Goal: Task Accomplishment & Management: Complete application form

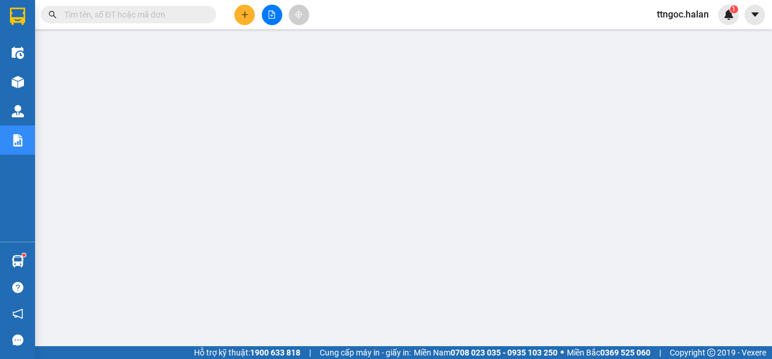
click at [142, 17] on input "text" at bounding box center [133, 14] width 138 height 13
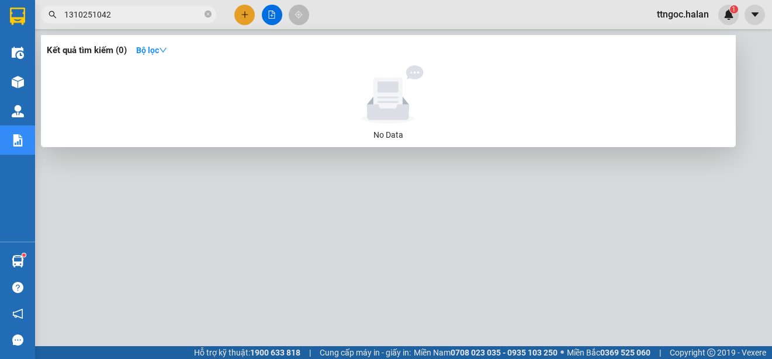
click at [98, 14] on input "1310251042" at bounding box center [133, 14] width 138 height 13
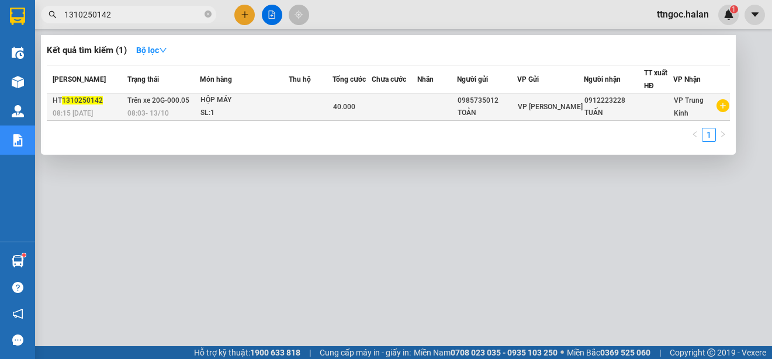
type input "1310250142"
click at [84, 107] on div "08:15 [DATE]" at bounding box center [88, 113] width 71 height 13
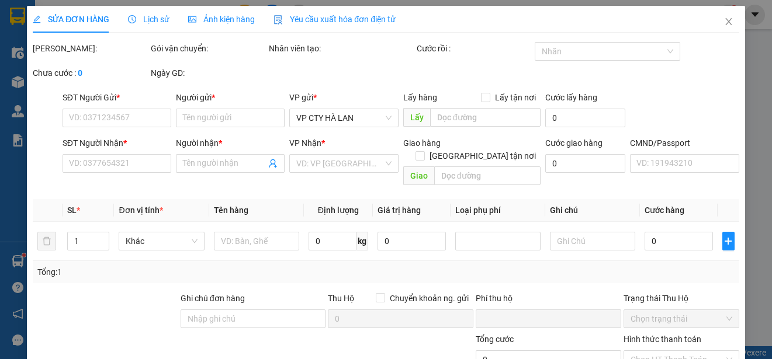
click at [359, 16] on span "Yêu cầu xuất hóa đơn điện tử" at bounding box center [334, 19] width 122 height 9
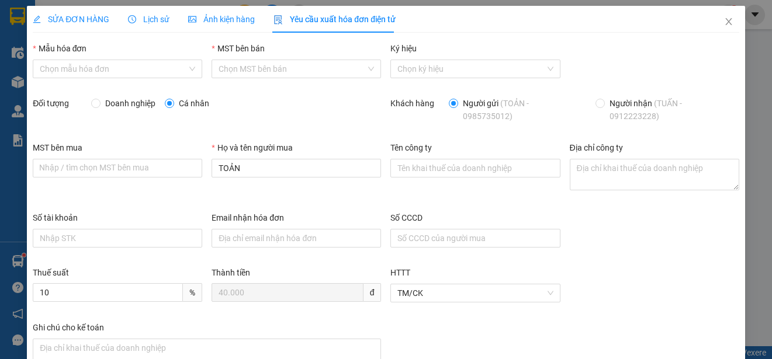
click at [183, 58] on div "Mẫu hóa đơn" at bounding box center [117, 51] width 169 height 18
click at [177, 63] on input "Mẫu hóa đơn" at bounding box center [113, 69] width 147 height 18
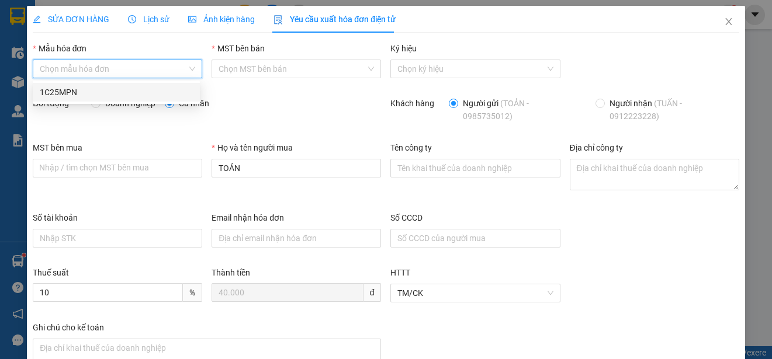
click at [79, 93] on div "1C25MPN" at bounding box center [116, 92] width 153 height 13
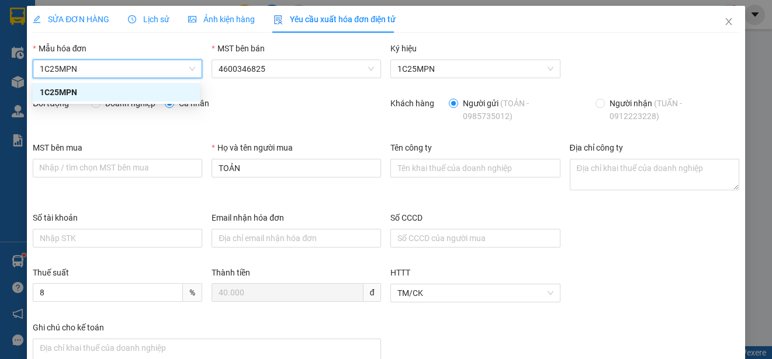
type input "8"
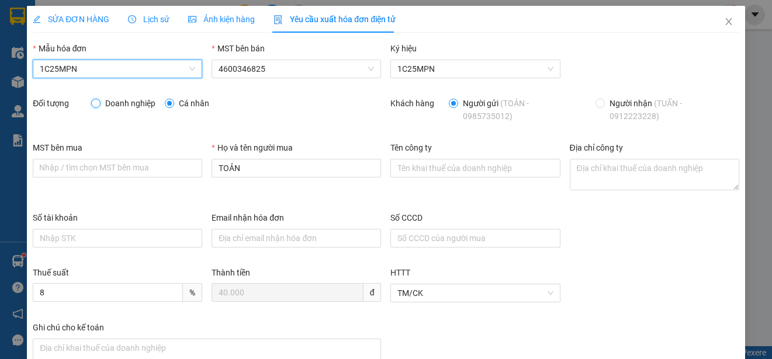
click at [96, 101] on input "Doanh nghiệp" at bounding box center [95, 103] width 8 height 8
radio input "true"
radio input "false"
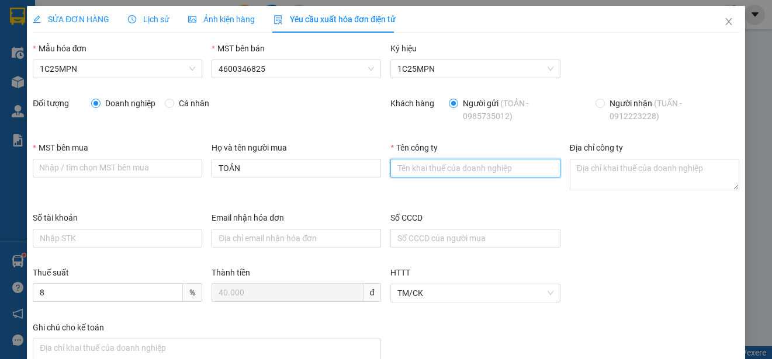
click at [420, 169] on input "Tên công ty" at bounding box center [474, 168] width 169 height 19
paste input "BỆNH VIỆN QUỐC TẾ THÁI NGUYÊN - CHI NHÁNH CÔNG TY CỔ PHẦN TẬP ĐOÀN BỆNH VIỆN TNH"
type input "BỆNH VIỆN QUỐC TẾ THÁI NGUYÊN - CHI NHÁNH CÔNG TY CỔ PHẦN TẬP ĐOÀN BỆNH VIỆN TNH"
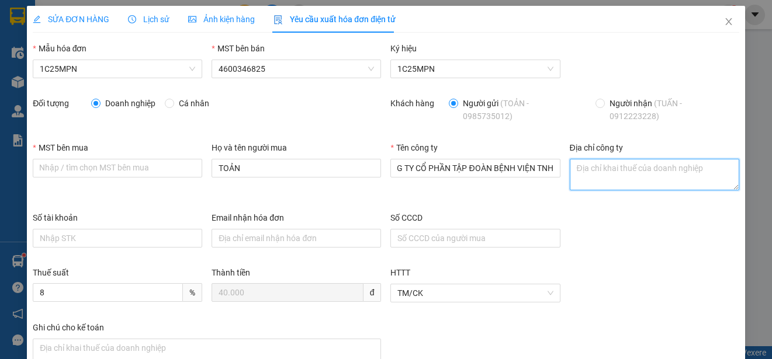
click at [588, 168] on textarea "Địa chỉ công ty" at bounding box center [654, 175] width 169 height 32
paste textarea "Số nhà 328, [PERSON_NAME], tổ 2, [GEOGRAPHIC_DATA][PERSON_NAME], [GEOGRAPHIC_DA…"
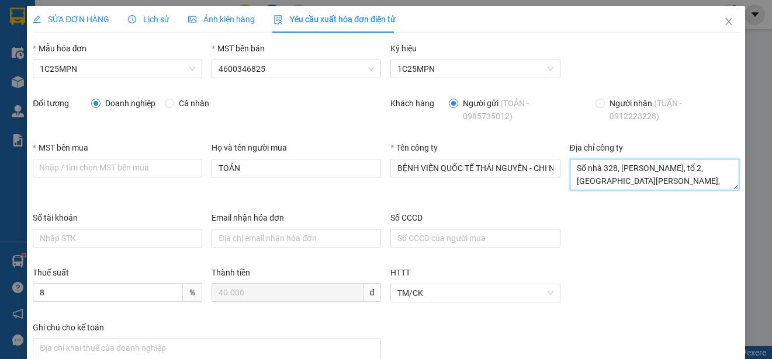
scroll to position [22, 0]
type textarea "Số nhà 328, [PERSON_NAME], tổ 2, [GEOGRAPHIC_DATA][PERSON_NAME], [GEOGRAPHIC_DA…"
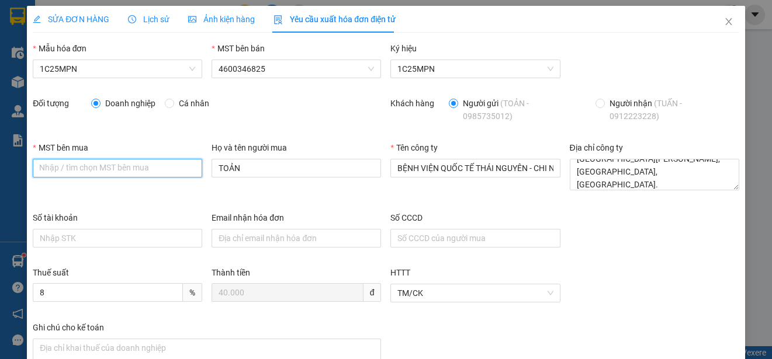
click at [41, 165] on input "MST bên mua" at bounding box center [117, 168] width 169 height 19
paste input "4601039023-001"
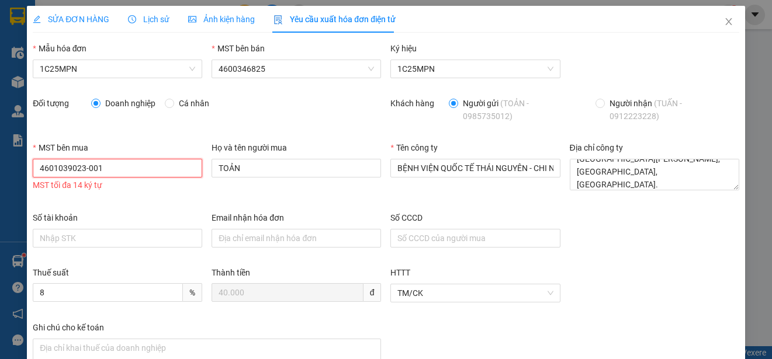
click at [43, 171] on input "4601039023-001" at bounding box center [117, 168] width 169 height 19
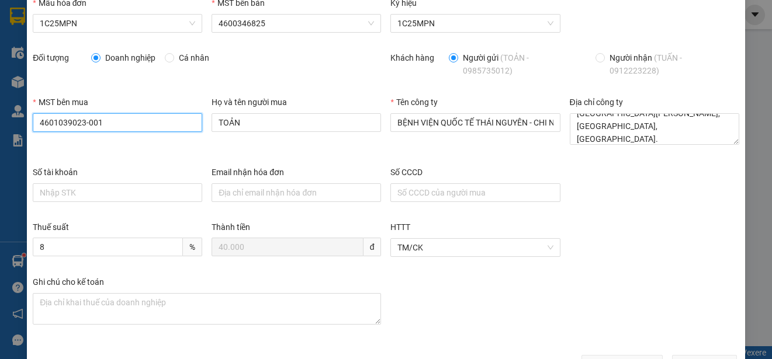
scroll to position [83, 0]
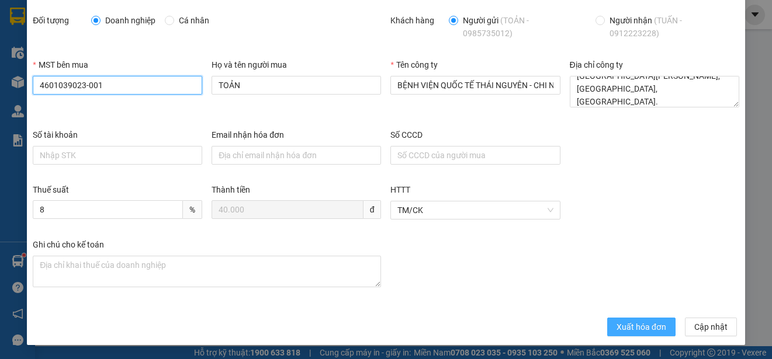
type input "4601039023-001"
click at [620, 323] on span "Xuất hóa đơn" at bounding box center [641, 327] width 50 height 13
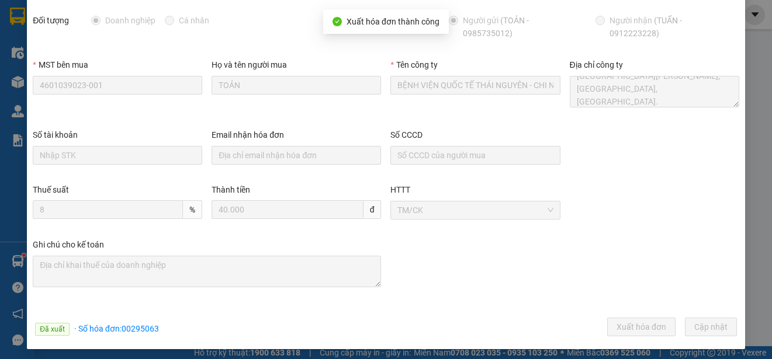
scroll to position [0, 0]
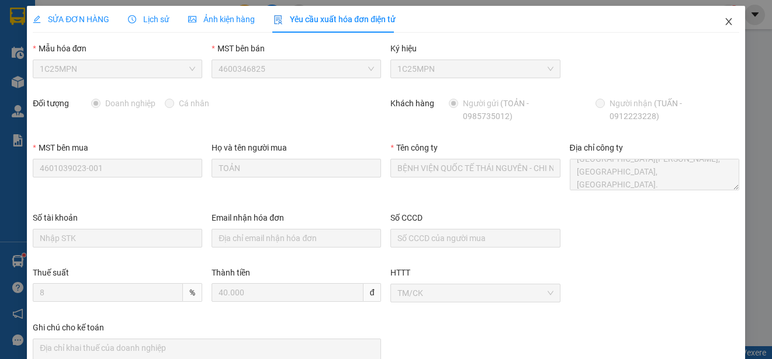
click at [725, 22] on icon "close" at bounding box center [728, 21] width 6 height 7
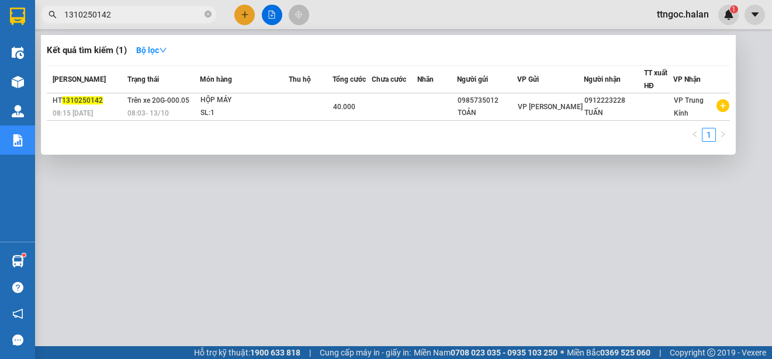
drag, startPoint x: 127, startPoint y: 17, endPoint x: 91, endPoint y: 14, distance: 36.3
click at [91, 14] on input "1310250142" at bounding box center [133, 14] width 138 height 13
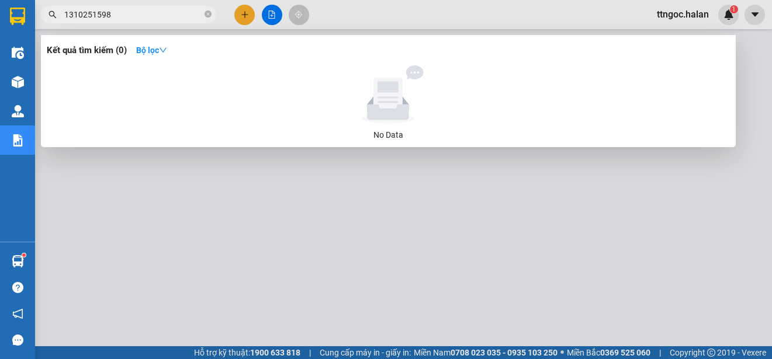
click at [75, 12] on input "1310251598" at bounding box center [133, 14] width 138 height 13
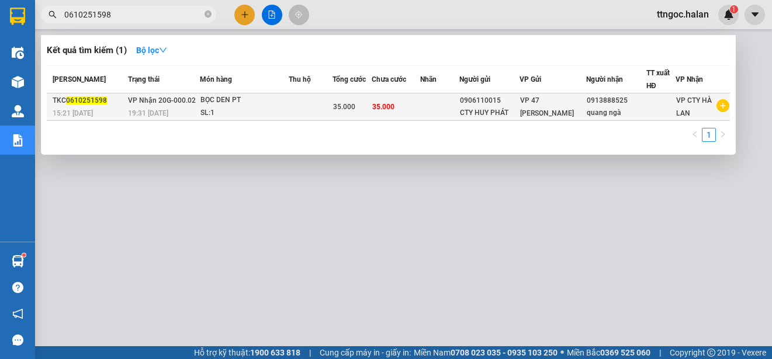
type input "0610251598"
click at [92, 109] on span "15:21 [DATE]" at bounding box center [73, 113] width 40 height 8
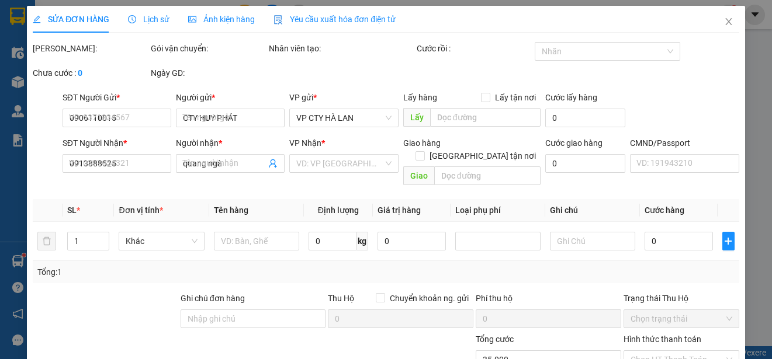
click at [342, 12] on div "Yêu cầu xuất hóa đơn điện tử" at bounding box center [334, 19] width 122 height 27
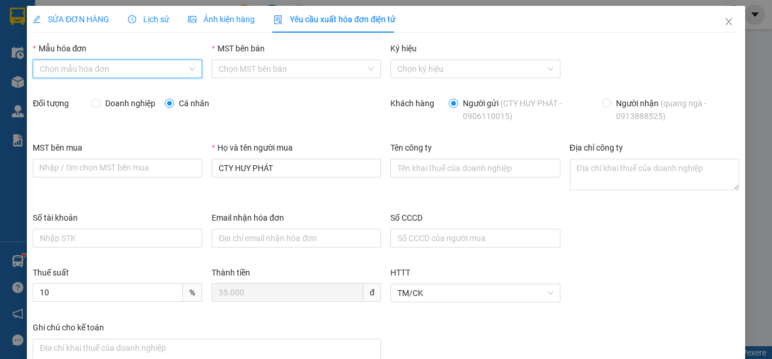
click at [143, 70] on input "Mẫu hóa đơn" at bounding box center [113, 69] width 147 height 18
click at [65, 91] on div "1C25MPN" at bounding box center [116, 92] width 153 height 13
type input "8"
click at [99, 106] on span at bounding box center [95, 103] width 9 height 9
click at [99, 106] on input "Doanh nghiệp" at bounding box center [95, 103] width 8 height 8
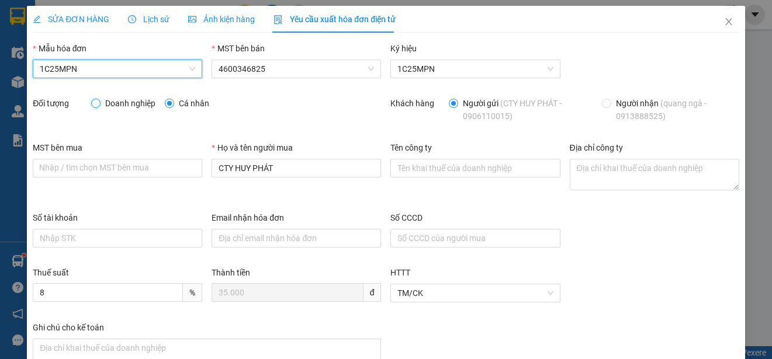
radio input "true"
radio input "false"
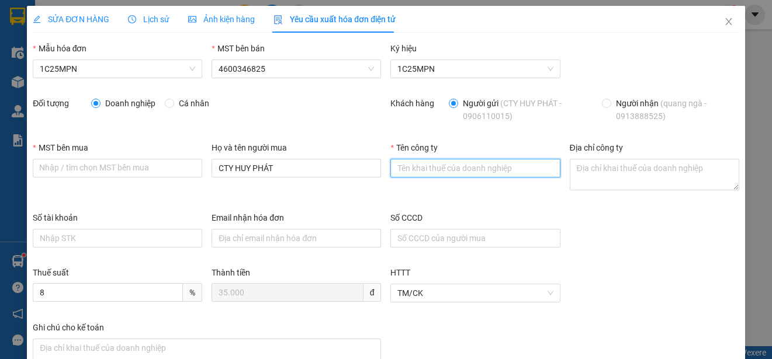
click at [405, 174] on input "Tên công ty" at bounding box center [474, 168] width 169 height 19
paste input "CÔNG TY TNHH QUANG NGÀ"
type input "CÔNG TY TNHH QUANG NGÀ"
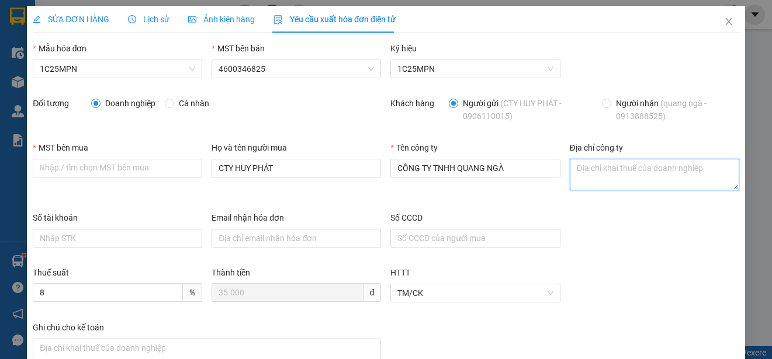
click at [611, 181] on textarea "Địa chỉ công ty" at bounding box center [654, 175] width 169 height 32
paste textarea "SN 347, [STREET_ADDRESS][PERSON_NAME]"
type textarea "SN 347, [STREET_ADDRESS][PERSON_NAME]"
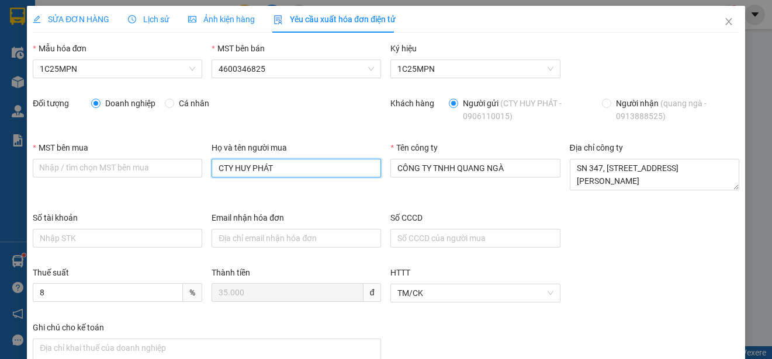
drag, startPoint x: 270, startPoint y: 169, endPoint x: 214, endPoint y: 169, distance: 56.1
click at [214, 169] on input "CTY HUY PHÁT" at bounding box center [296, 168] width 169 height 19
type input "[PERSON_NAME]"
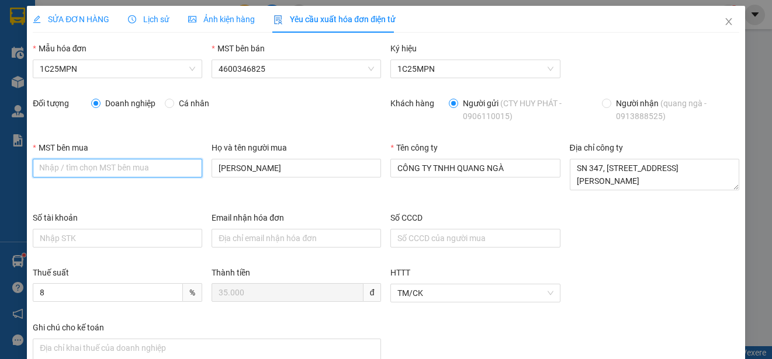
click at [48, 163] on input "MST bên mua" at bounding box center [117, 168] width 169 height 19
paste input "4600307551"
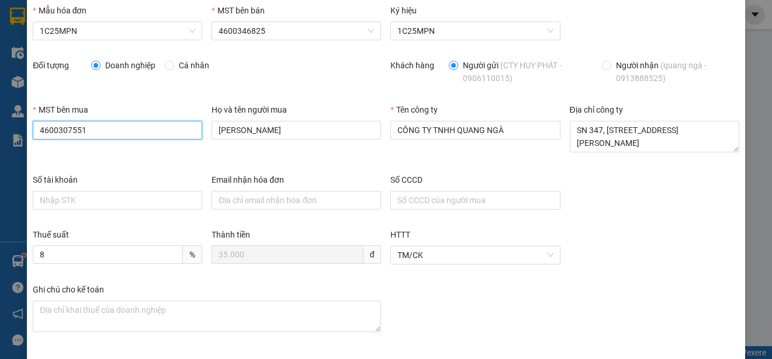
scroll to position [83, 0]
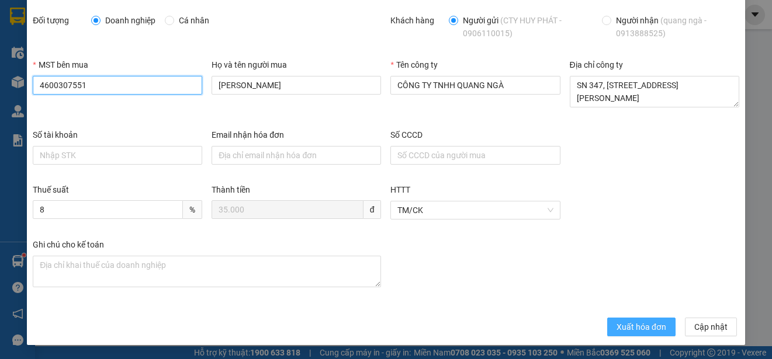
type input "4600307551"
click at [633, 322] on span "Xuất hóa đơn" at bounding box center [641, 327] width 50 height 13
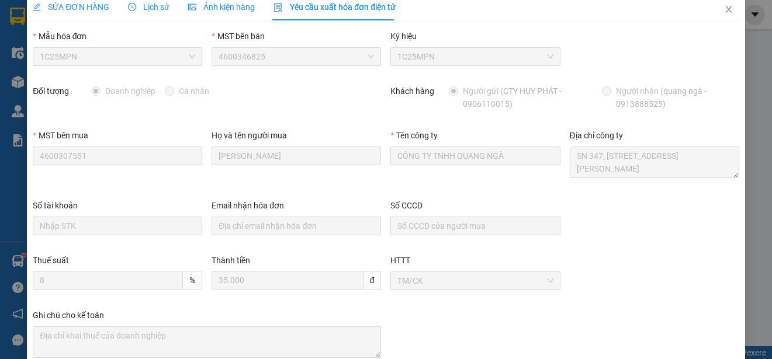
scroll to position [0, 0]
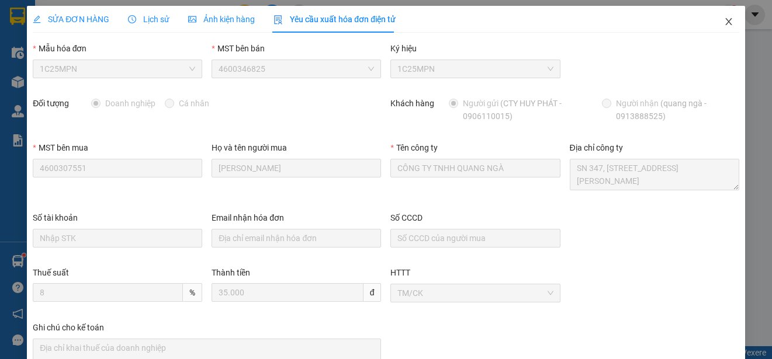
click at [725, 18] on span "Close" at bounding box center [728, 22] width 33 height 33
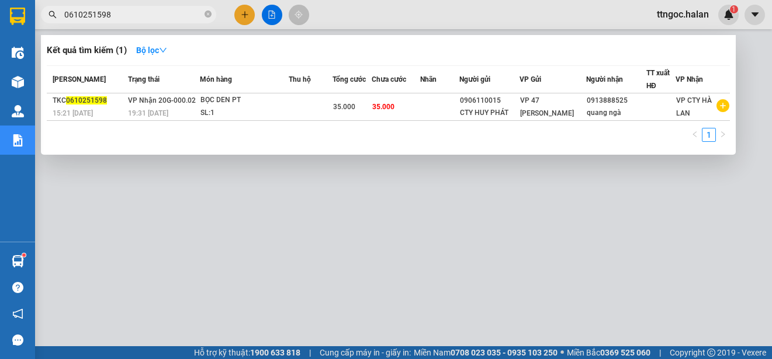
drag, startPoint x: 112, startPoint y: 9, endPoint x: 96, endPoint y: 13, distance: 16.5
click at [96, 13] on input "0610251598" at bounding box center [133, 14] width 138 height 13
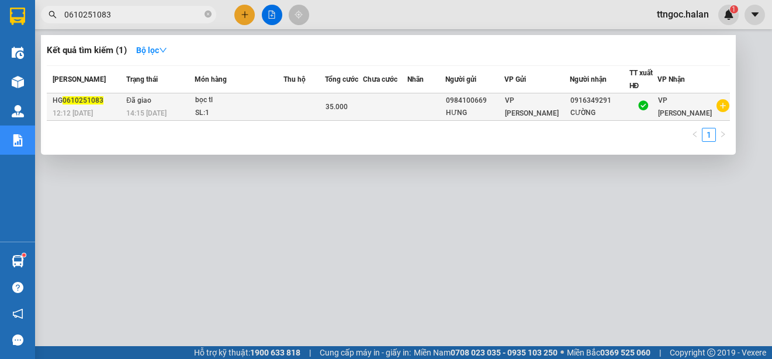
type input "0610251083"
click at [82, 107] on div "12:12 [DATE]" at bounding box center [88, 113] width 70 height 13
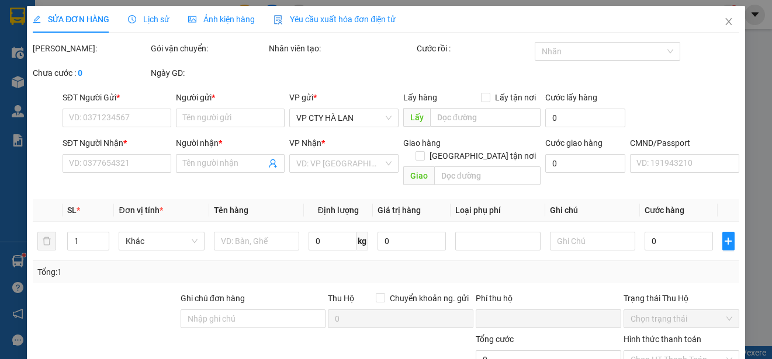
click at [317, 18] on span "Yêu cầu xuất hóa đơn điện tử" at bounding box center [334, 19] width 122 height 9
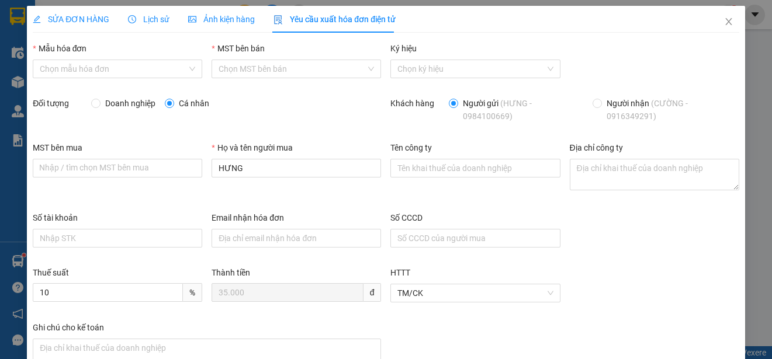
radio input "true"
radio input "false"
type input "4601283575"
type input "CÔNG TY TNHH CHUYỂN PHÁT NEWPOST [GEOGRAPHIC_DATA]"
type textarea "[STREET_ADDRESS]"
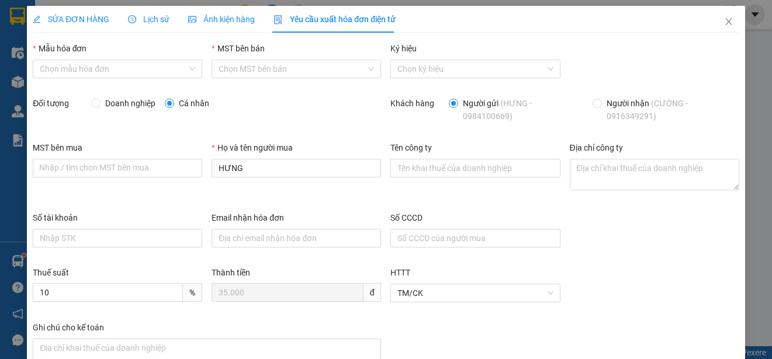
type input "8"
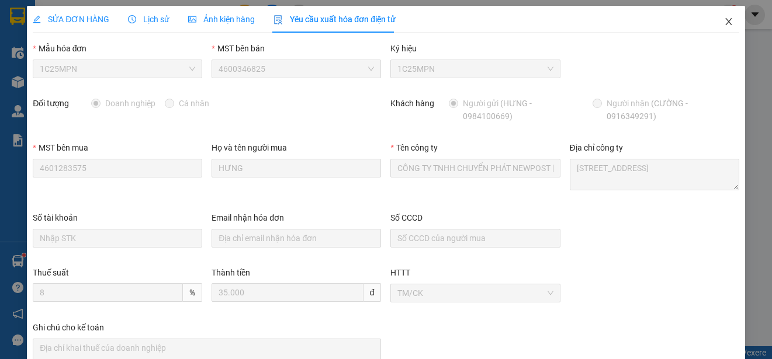
click at [724, 23] on icon "close" at bounding box center [728, 21] width 9 height 9
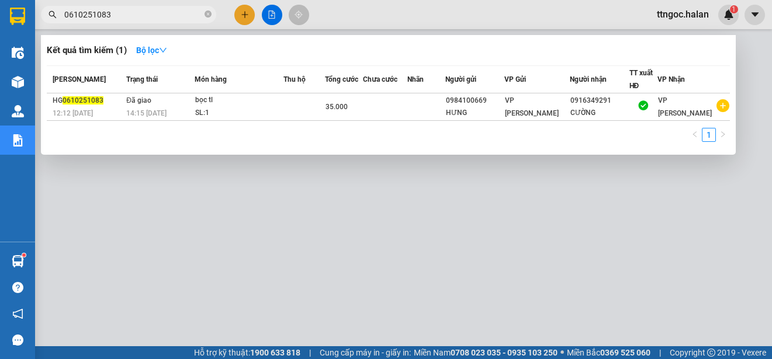
drag, startPoint x: 116, startPoint y: 16, endPoint x: 92, endPoint y: 16, distance: 24.0
click at [92, 16] on input "0610251083" at bounding box center [133, 14] width 138 height 13
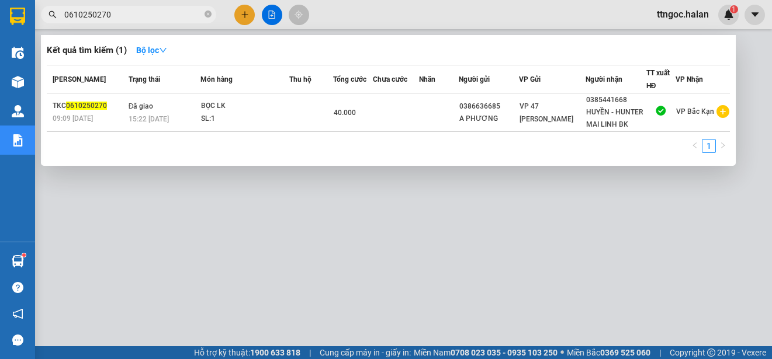
click at [71, 13] on input "0610250270" at bounding box center [133, 14] width 138 height 13
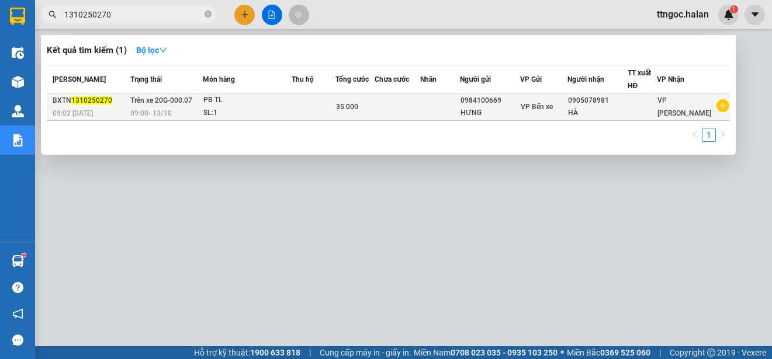
type input "1310250270"
click at [77, 100] on span "1310250270" at bounding box center [91, 100] width 41 height 8
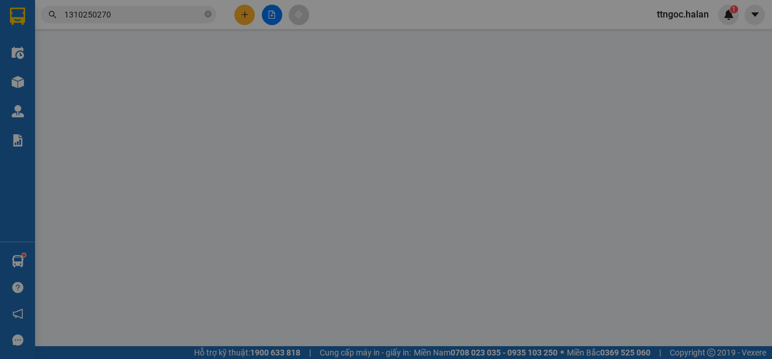
type input "0984100669"
type input "HƯNG"
type input "0905078981"
type input "HÀ"
type input "0"
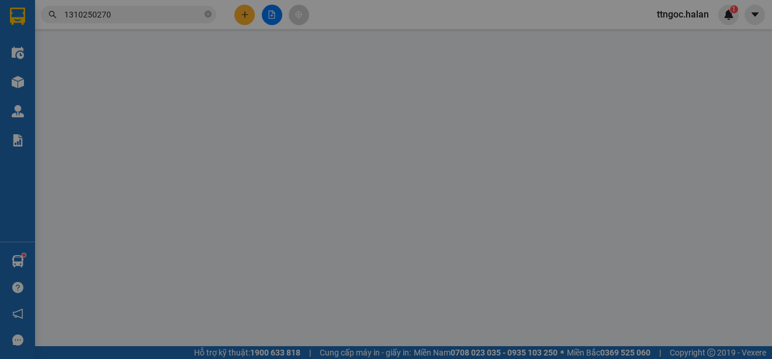
type input "35.000"
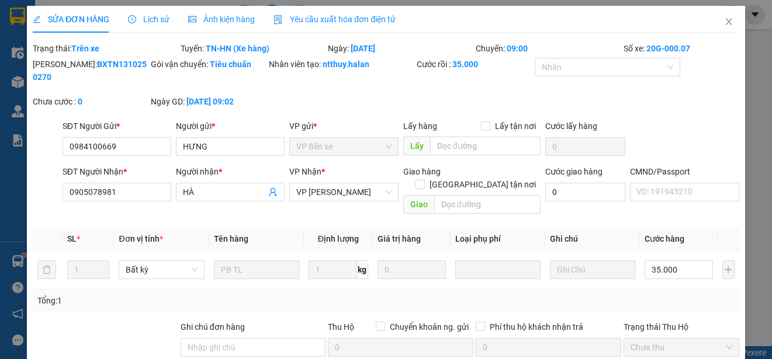
click at [319, 15] on span "Yêu cầu xuất hóa đơn điện tử" at bounding box center [334, 19] width 122 height 9
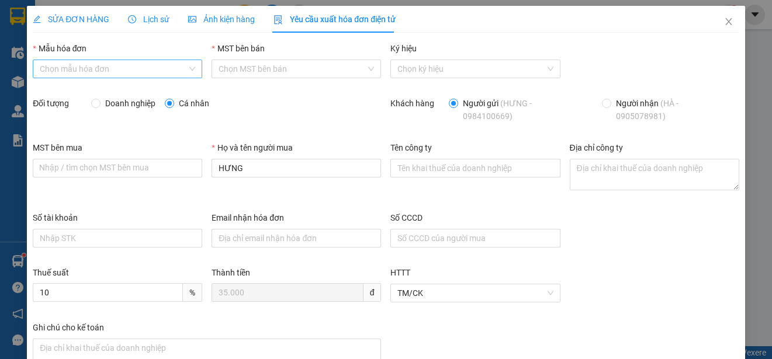
click at [144, 67] on input "Mẫu hóa đơn" at bounding box center [113, 69] width 147 height 18
click at [64, 92] on div "1C25MPN" at bounding box center [116, 92] width 153 height 13
type input "8"
click at [108, 102] on span "Doanh nghiệp" at bounding box center [131, 103] width 60 height 13
click at [99, 102] on input "Doanh nghiệp" at bounding box center [95, 103] width 8 height 8
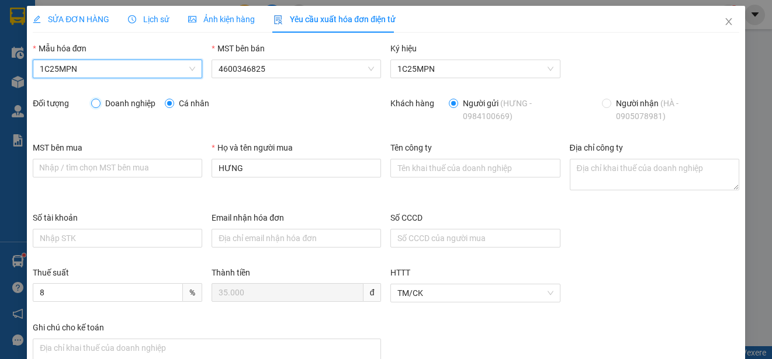
radio input "true"
radio input "false"
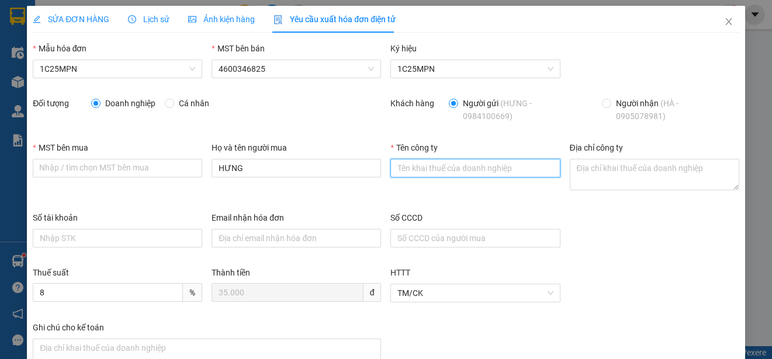
click at [414, 174] on input "Tên công ty" at bounding box center [474, 168] width 169 height 19
paste input "CÔNG TY TNHH CHUYỂN PHÁT NEWPOST [GEOGRAPHIC_DATA]"
type input "CÔNG TY TNHH CHUYỂN PHÁT NEWPOST [GEOGRAPHIC_DATA]"
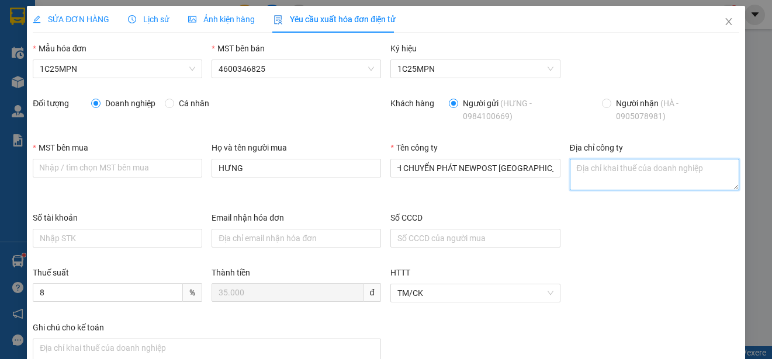
scroll to position [0, 0]
click at [587, 171] on textarea "Địa chỉ công ty" at bounding box center [654, 175] width 169 height 32
paste textarea "[STREET_ADDRESS]"
type textarea "[STREET_ADDRESS]"
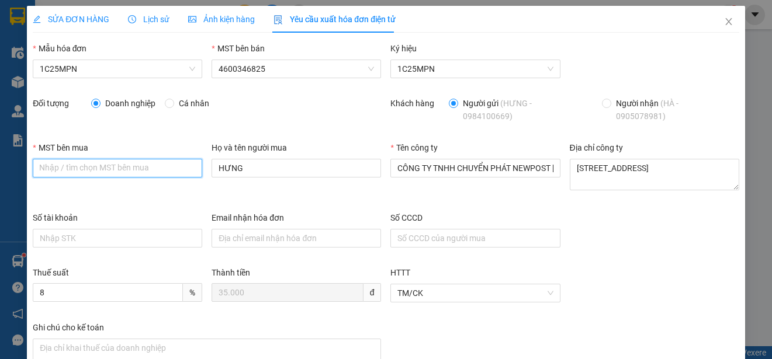
click at [37, 168] on input "MST bên mua" at bounding box center [117, 168] width 169 height 19
paste input "4601283575"
type input "4601283575"
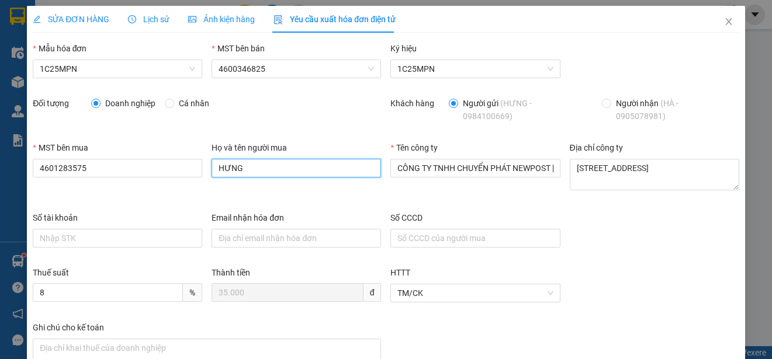
click at [243, 167] on input "HƯNG" at bounding box center [296, 168] width 169 height 19
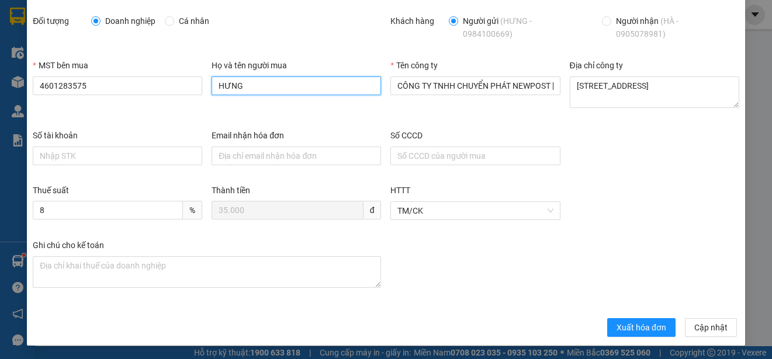
scroll to position [83, 0]
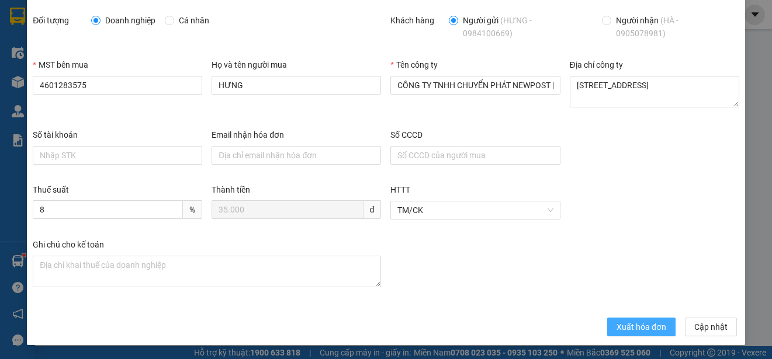
click at [607, 329] on button "Xuất hóa đơn" at bounding box center [641, 327] width 68 height 19
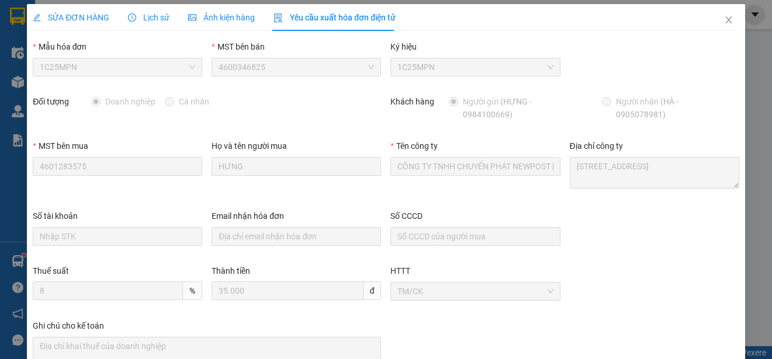
scroll to position [0, 0]
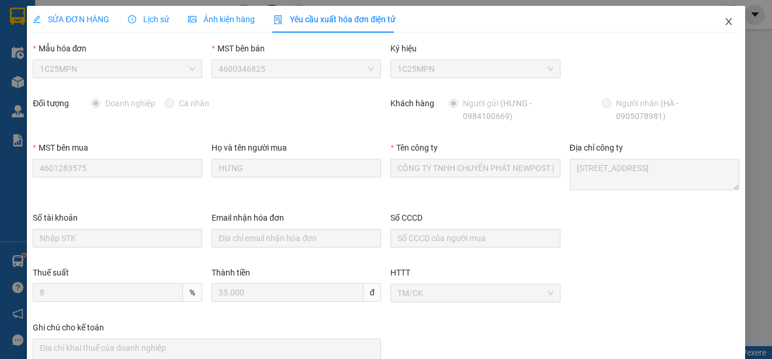
click at [724, 22] on icon "close" at bounding box center [728, 21] width 9 height 9
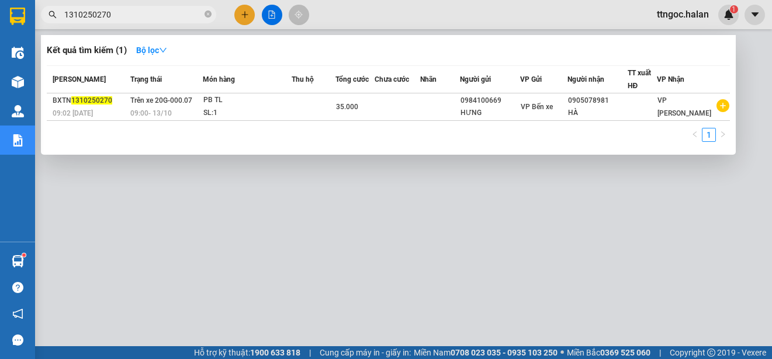
drag, startPoint x: 109, startPoint y: 14, endPoint x: 91, endPoint y: 17, distance: 17.8
click at [91, 17] on input "1310250270" at bounding box center [133, 14] width 138 height 13
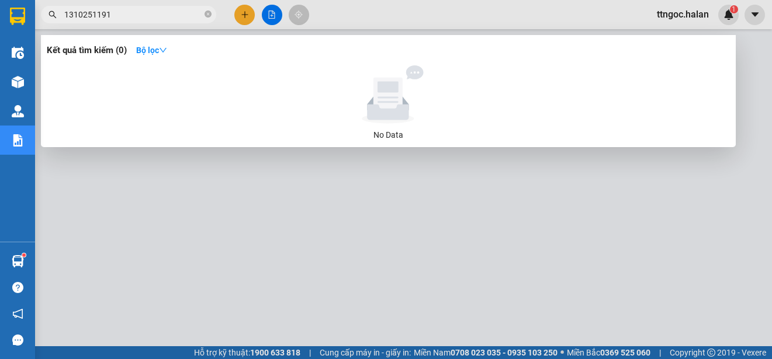
click at [73, 14] on input "1310251191" at bounding box center [133, 14] width 138 height 13
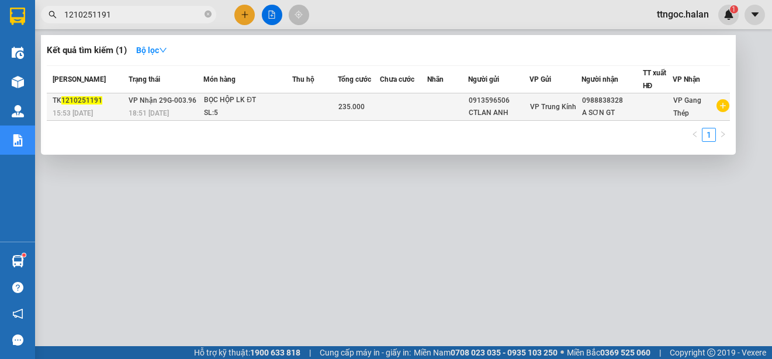
type input "1210251191"
click at [81, 98] on span "1210251191" at bounding box center [81, 100] width 41 height 8
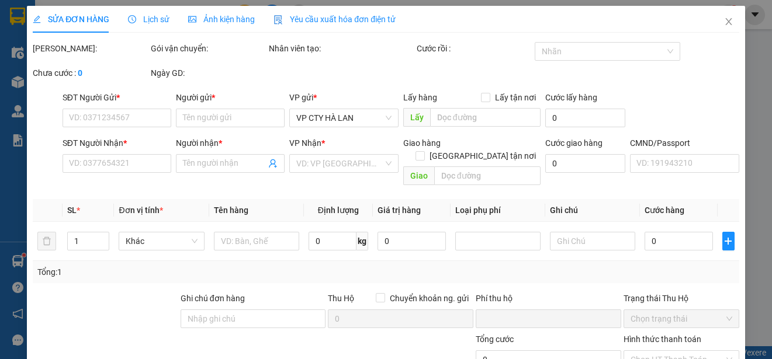
type input "0913596506"
type input "CTLAN ANH"
type input "0988838328"
type input "A SƠN GT"
type input "0"
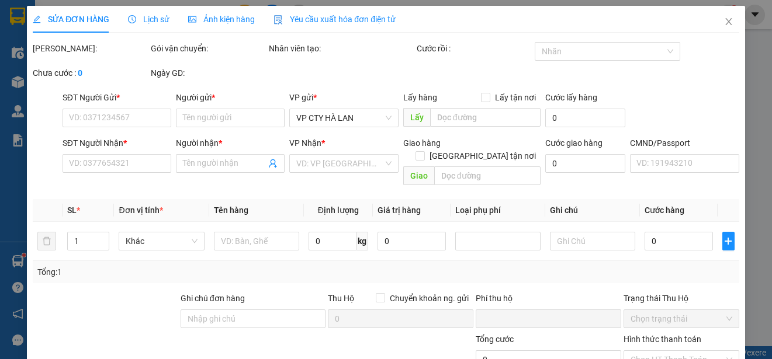
type input "235.000"
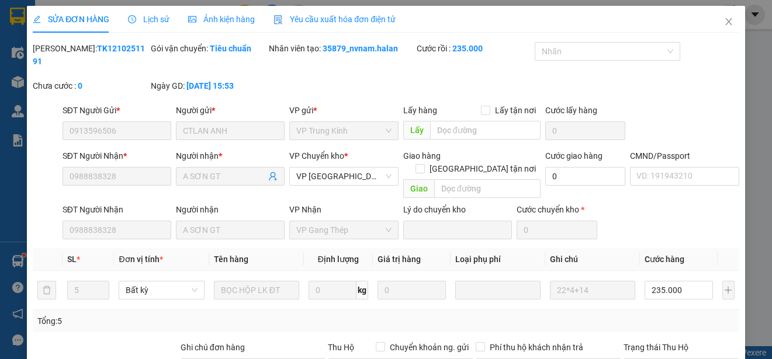
click at [358, 23] on span "Yêu cầu xuất hóa đơn điện tử" at bounding box center [334, 19] width 122 height 9
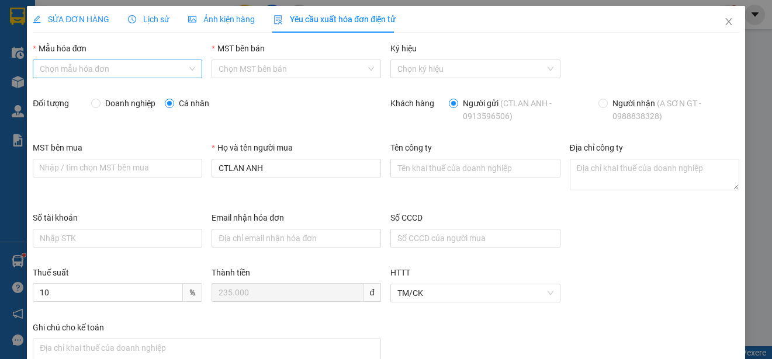
click at [176, 64] on input "Mẫu hóa đơn" at bounding box center [113, 69] width 147 height 18
click at [79, 97] on div "1C25MPN" at bounding box center [116, 92] width 153 height 13
type input "8"
click at [101, 103] on span "Doanh nghiệp" at bounding box center [131, 103] width 60 height 13
click at [99, 103] on input "Doanh nghiệp" at bounding box center [95, 103] width 8 height 8
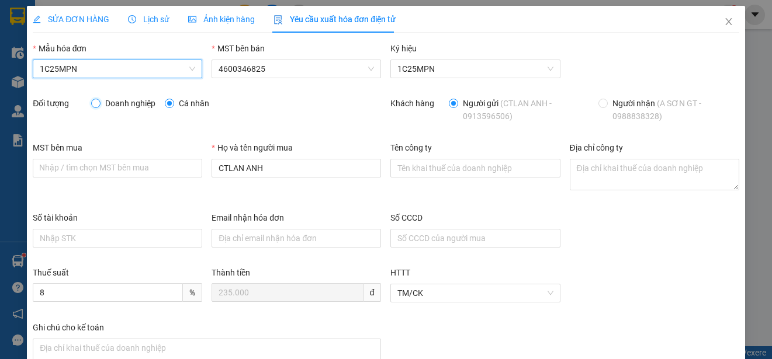
radio input "true"
radio input "false"
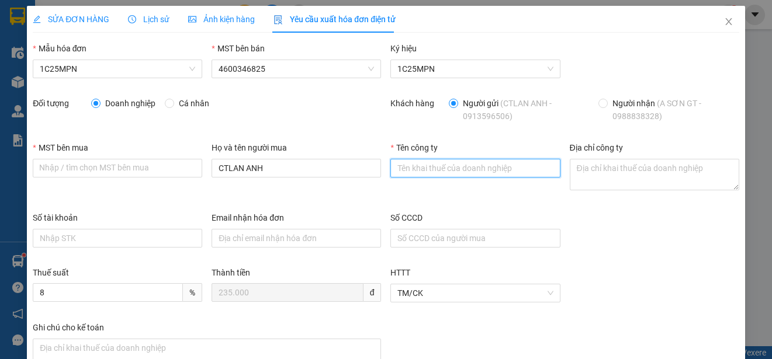
click at [415, 167] on input "Tên công ty" at bounding box center [474, 168] width 169 height 19
paste input "CÔNG TY TNHH DỊCH VỤ PHÂN PHỐI TỔNG HỢP LỘC PHÚ TÀI"
type input "CÔNG TY TNHH DỊCH VỤ PHÂN PHỐI TỔNG HỢP LỘC PHÚ TÀI"
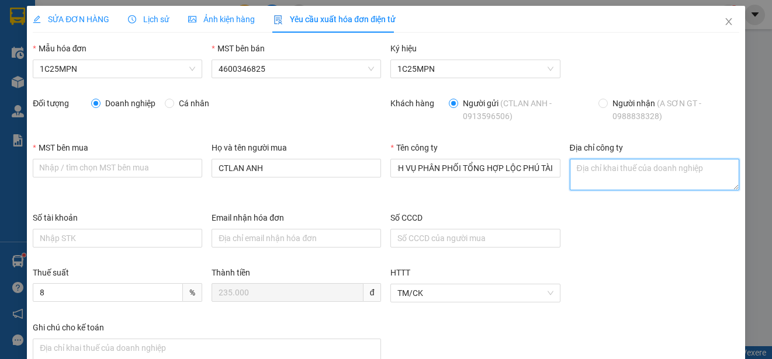
click at [571, 176] on textarea "Địa chỉ công ty" at bounding box center [654, 175] width 169 height 32
paste textarea "SN 42- Ngõ 593/1- Đ. Cách mạng tháng 8 - Tổ 2, Phường Gia Sàng, Tỉnh [GEOGRAPHI…"
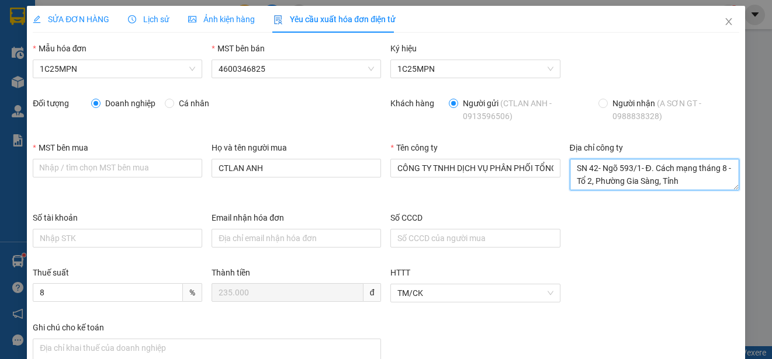
scroll to position [22, 0]
type textarea "SN 42- Ngõ 593/1- Đ. Cách mạng tháng 8 - Tổ 2, Phường Gia Sàng, Tỉnh [GEOGRAPHI…"
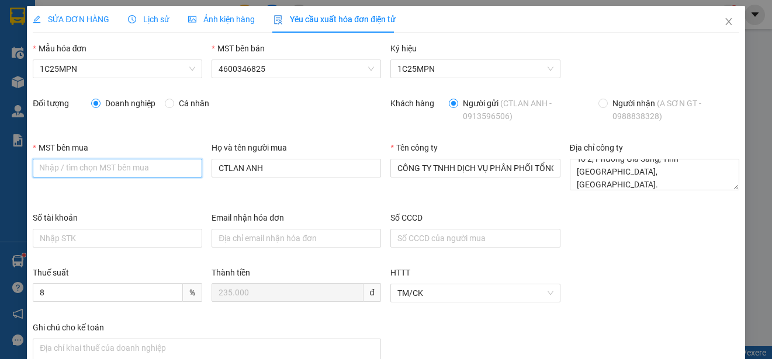
click at [37, 169] on input "MST bên mua" at bounding box center [117, 168] width 169 height 19
paste input "4601603810"
type input "4601603810"
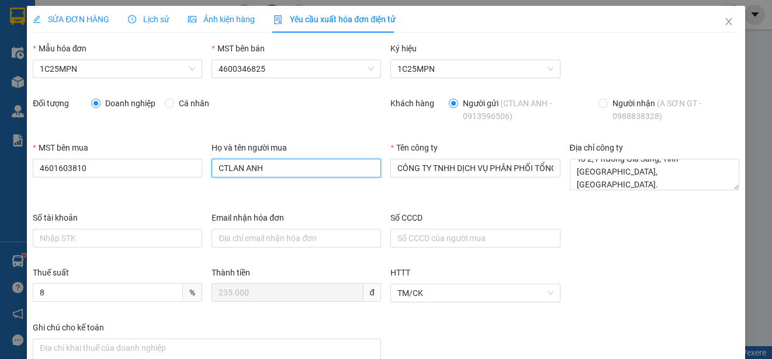
click at [279, 169] on input "CTLAN ANH" at bounding box center [296, 168] width 169 height 19
type input "s"
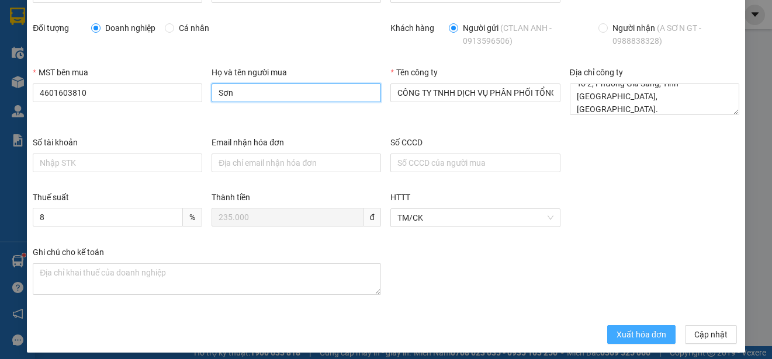
scroll to position [83, 0]
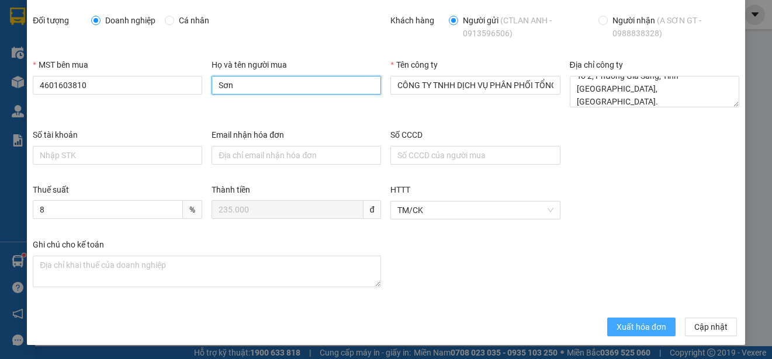
type input "Sơn"
click at [625, 330] on span "Xuất hóa đơn" at bounding box center [641, 327] width 50 height 13
